Goal: Information Seeking & Learning: Check status

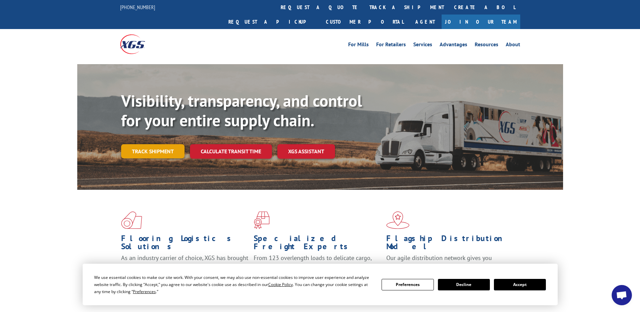
click at [154, 144] on link "Track shipment" at bounding box center [152, 151] width 63 height 14
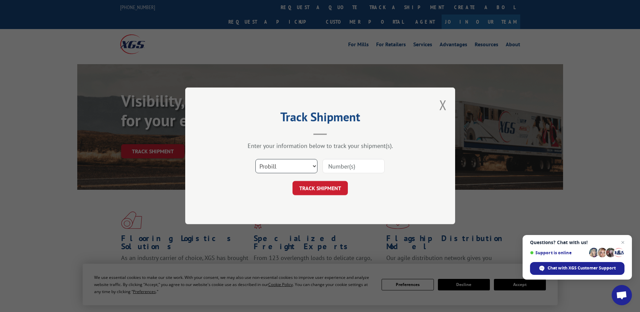
click at [315, 166] on select "Select category... Probill BOL PO" at bounding box center [286, 166] width 62 height 14
click at [351, 166] on input at bounding box center [353, 166] width 62 height 14
paste input "895908"
type input "895908"
click at [320, 191] on button "TRACK SHIPMENT" at bounding box center [319, 188] width 55 height 14
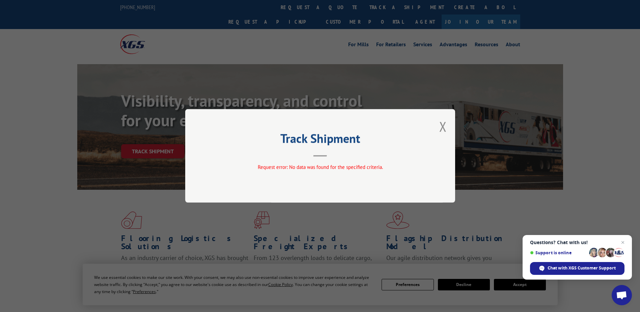
drag, startPoint x: 444, startPoint y: 130, endPoint x: 432, endPoint y: 135, distance: 13.7
click at [444, 130] on button "Close modal" at bounding box center [442, 126] width 7 height 18
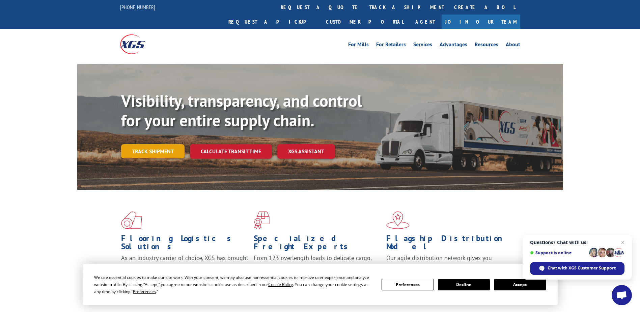
click at [143, 144] on link "Track shipment" at bounding box center [152, 151] width 63 height 14
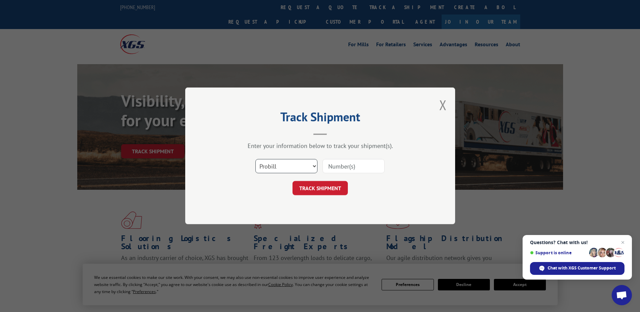
click at [294, 166] on select "Select category... Probill BOL PO" at bounding box center [286, 166] width 62 height 14
select select "bol"
click at [255, 159] on select "Select category... Probill BOL PO" at bounding box center [286, 166] width 62 height 14
click at [352, 165] on input at bounding box center [353, 166] width 62 height 14
paste input "895908"
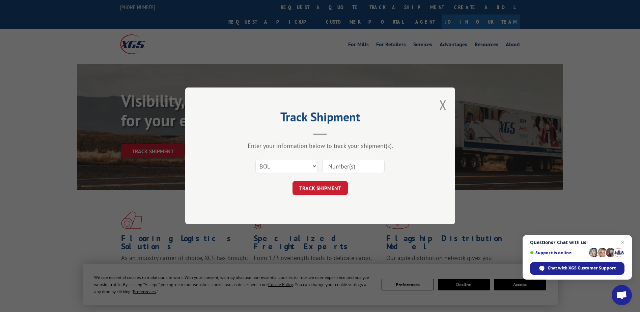
type input "895908"
click button "TRACK SHIPMENT" at bounding box center [319, 188] width 55 height 14
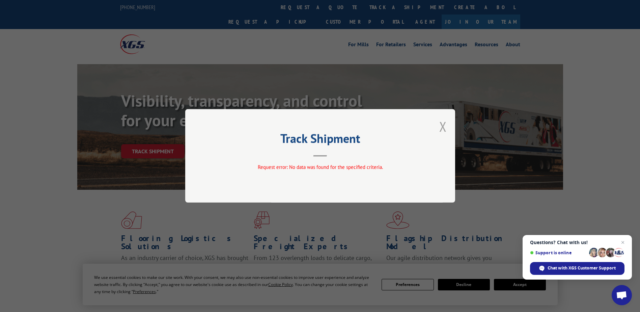
click at [439, 132] on button "Close modal" at bounding box center [442, 126] width 7 height 18
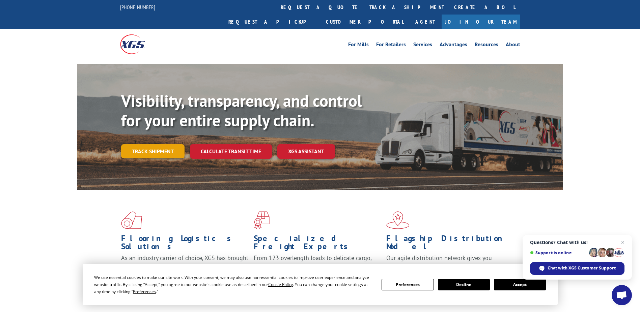
click at [142, 144] on link "Track shipment" at bounding box center [152, 151] width 63 height 14
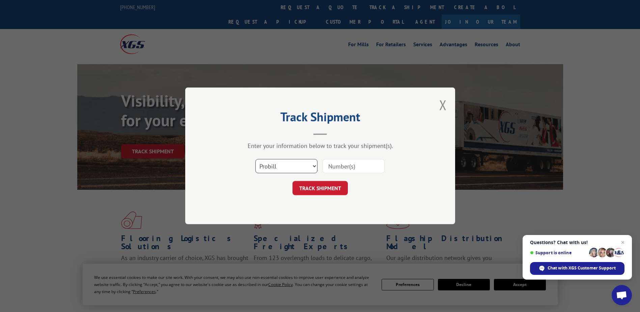
click at [312, 164] on select "Select category... Probill BOL PO" at bounding box center [286, 166] width 62 height 14
select select "po"
click at [255, 159] on select "Select category... Probill BOL PO" at bounding box center [286, 166] width 62 height 14
click at [351, 165] on input at bounding box center [353, 166] width 62 height 14
paste input "895908"
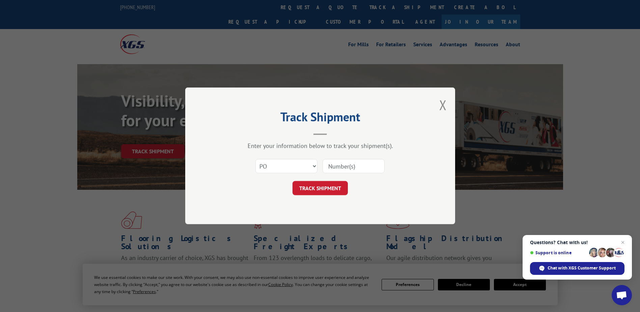
type input "895908"
click button "TRACK SHIPMENT" at bounding box center [319, 188] width 55 height 14
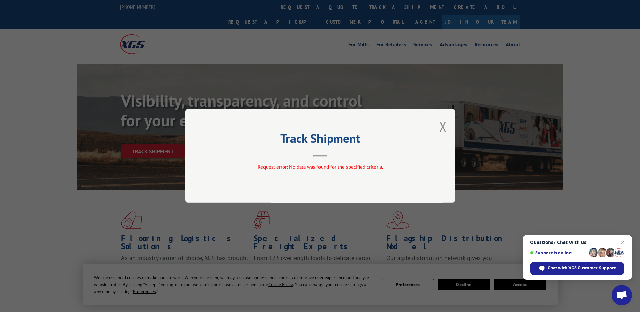
click at [449, 121] on div "Track Shipment Request error: No data was found for the specified criteria." at bounding box center [320, 155] width 270 height 93
click at [445, 123] on button "Close modal" at bounding box center [442, 126] width 7 height 18
